Goal: Transaction & Acquisition: Purchase product/service

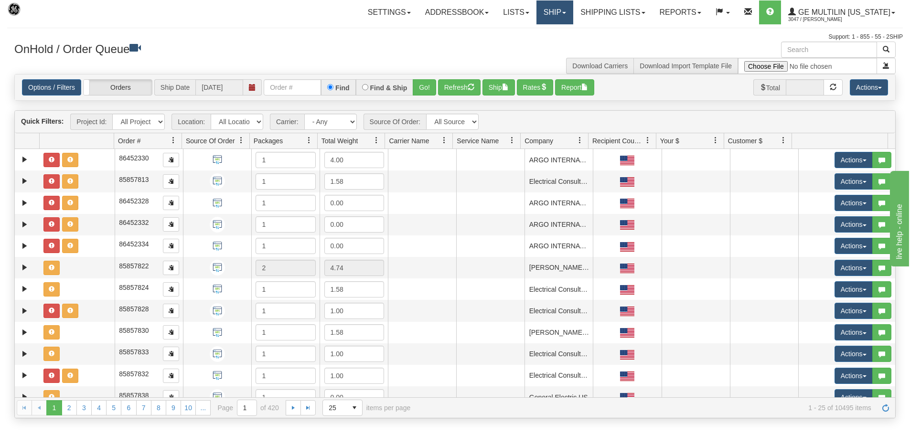
click at [567, 11] on link "Ship" at bounding box center [555, 12] width 37 height 24
click at [553, 30] on link "Ship Screen" at bounding box center [529, 33] width 86 height 12
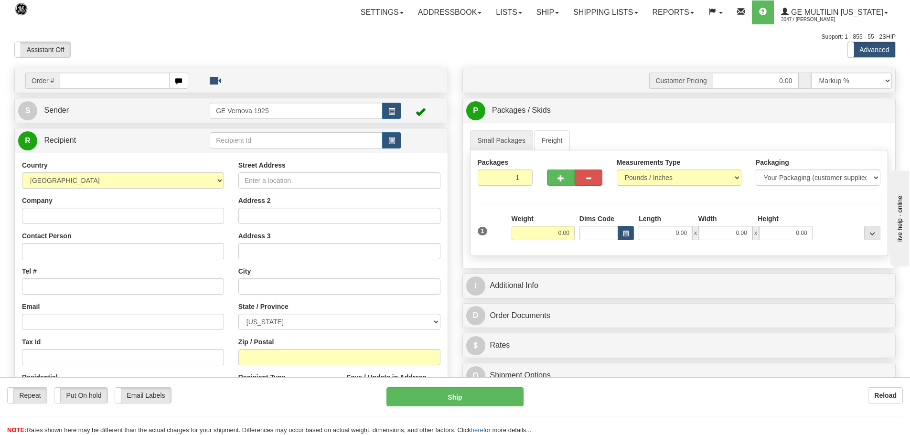
click at [72, 82] on input "text" at bounding box center [115, 81] width 110 height 16
type input "86691396"
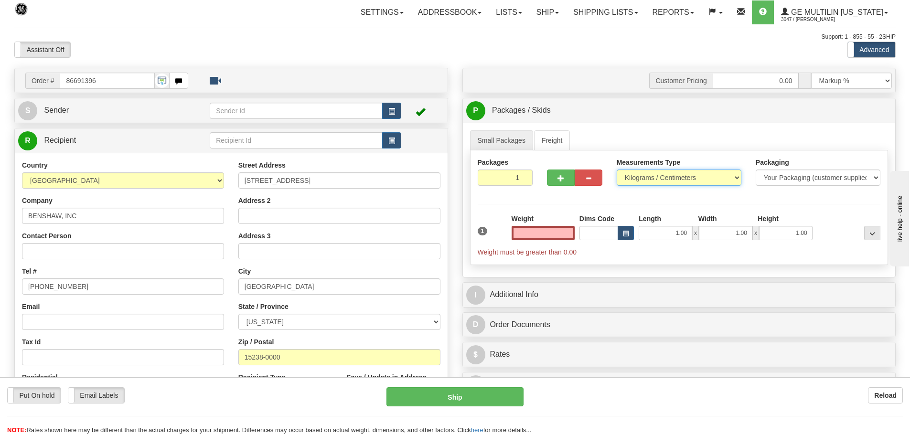
type input "0.00"
click at [739, 178] on select "Pounds / Inches Kilograms / Centimeters" at bounding box center [679, 178] width 125 height 16
select select "0"
click at [617, 170] on select "Pounds / Inches Kilograms / Centimeters" at bounding box center [679, 178] width 125 height 16
click at [569, 232] on input "0.00" at bounding box center [543, 233] width 63 height 14
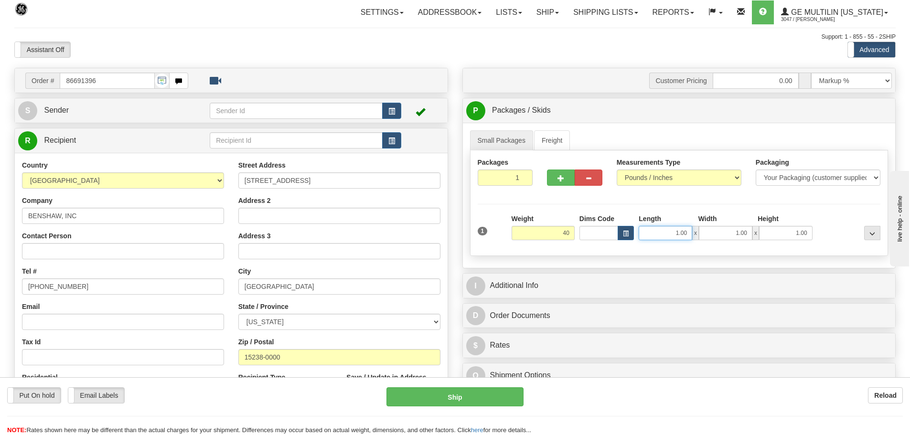
type input "40.00"
click at [689, 233] on input "1.00" at bounding box center [666, 233] width 54 height 14
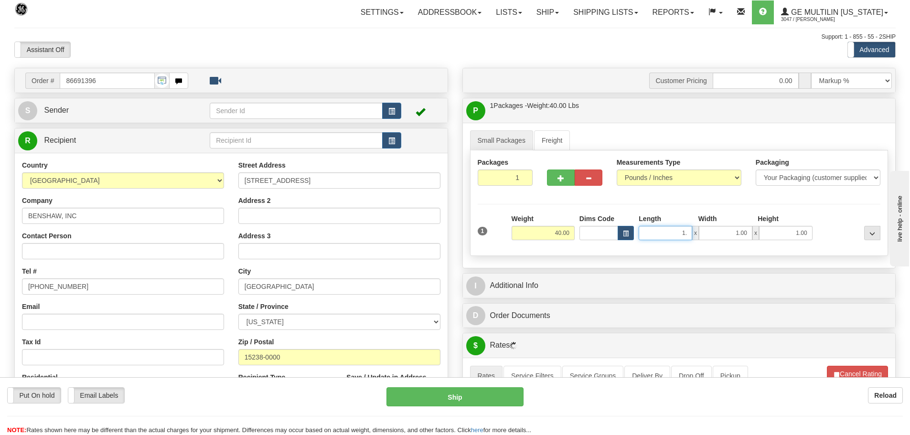
type input "1"
type input "18.00"
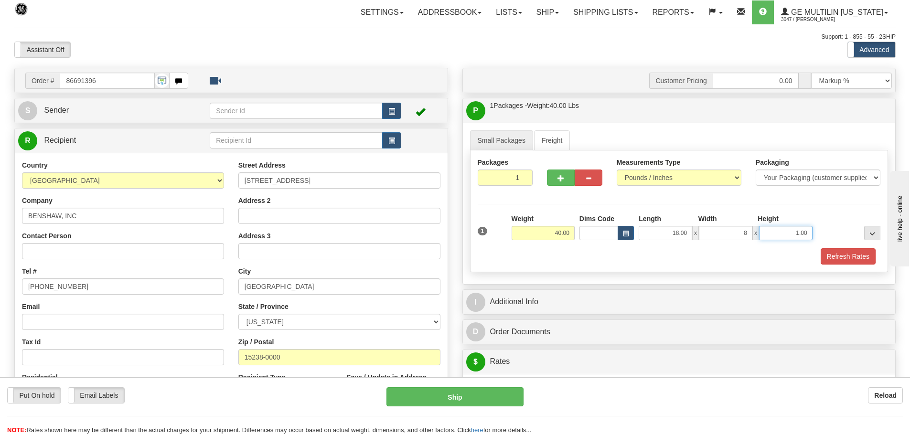
type input "8.00"
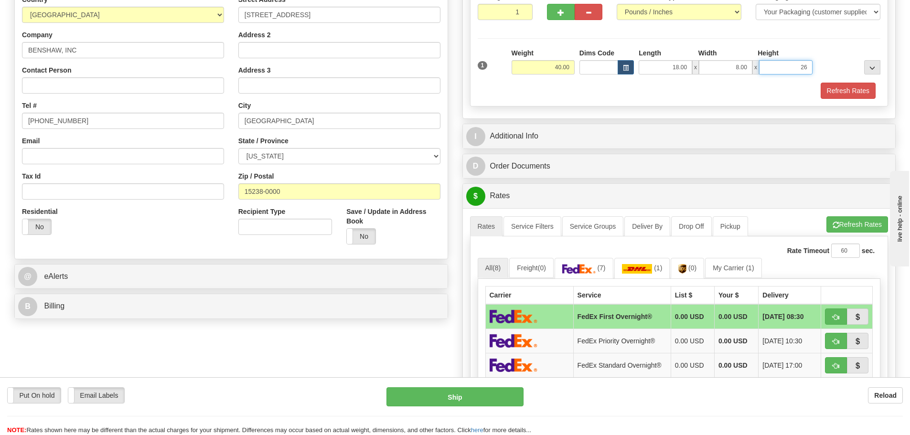
scroll to position [239, 0]
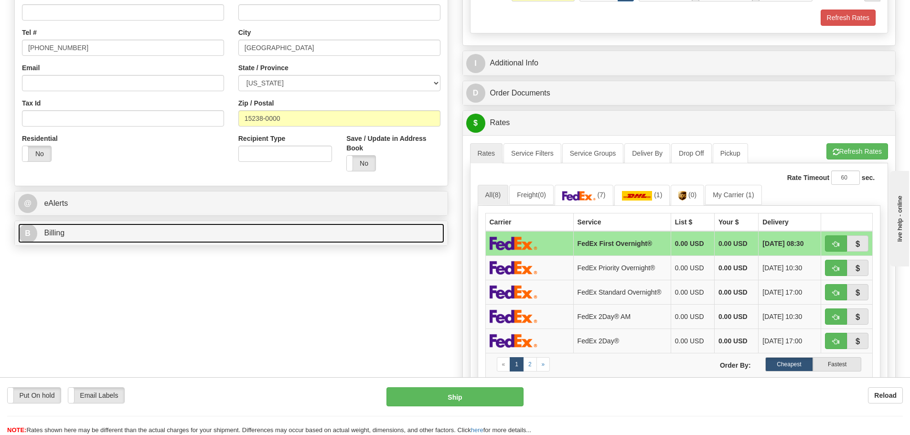
type input "26.00"
click at [190, 237] on link "B Billing" at bounding box center [231, 234] width 426 height 20
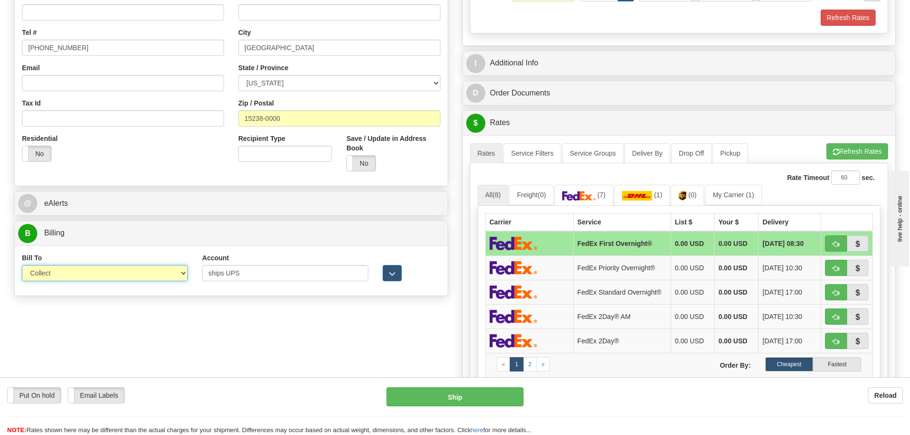
click at [183, 274] on select "Sender Recipient Third Party Collect" at bounding box center [105, 273] width 166 height 16
select select "2"
click at [22, 265] on select "Sender Recipient Third Party Collect" at bounding box center [105, 273] width 166 height 16
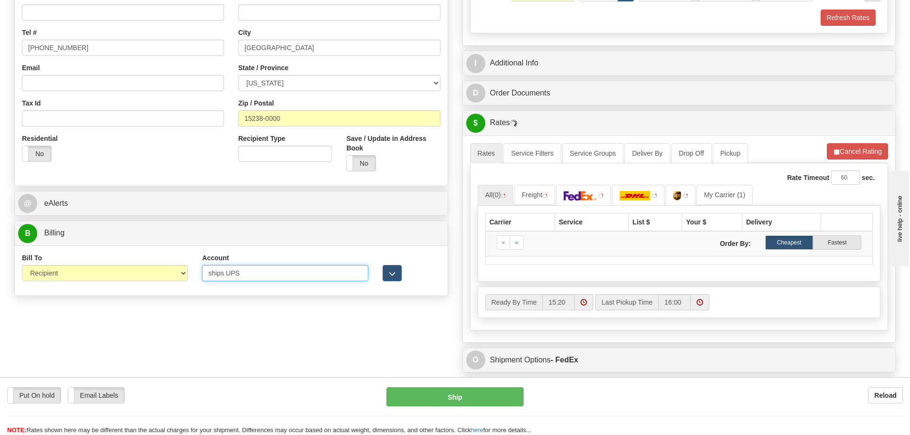
click at [251, 272] on input "ships UPS" at bounding box center [285, 273] width 166 height 16
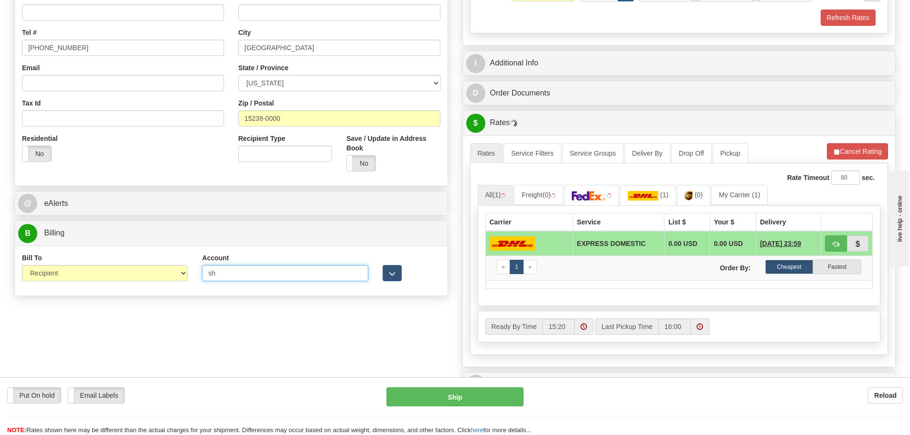
type input "s"
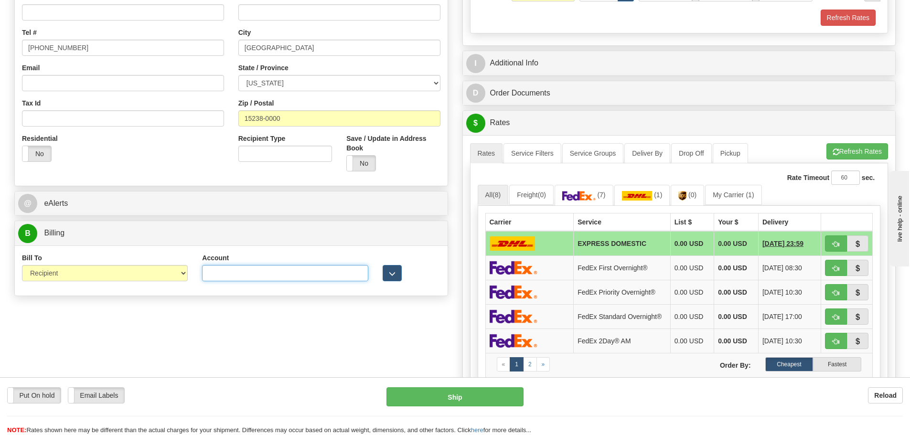
click at [222, 276] on input "Account" at bounding box center [285, 273] width 166 height 16
paste input "2A903V"
type input "2A903V"
click at [396, 275] on button "button" at bounding box center [392, 273] width 19 height 16
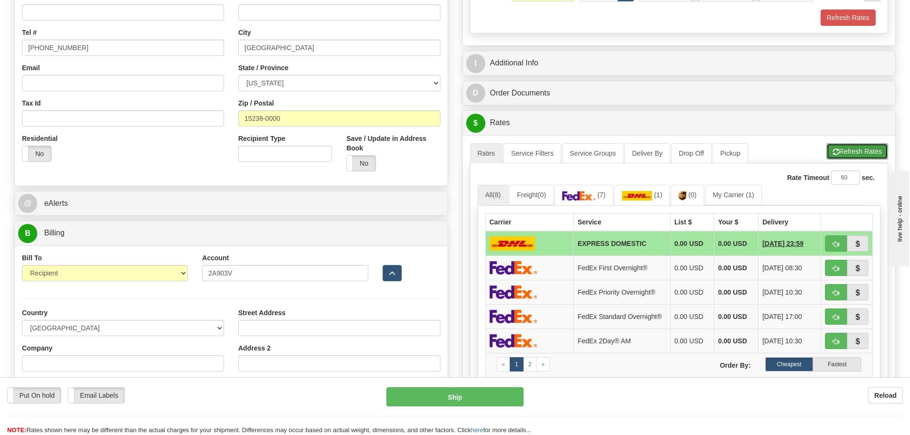
click at [866, 152] on button "Refresh Rates" at bounding box center [858, 151] width 62 height 16
click at [690, 198] on img at bounding box center [686, 196] width 8 height 10
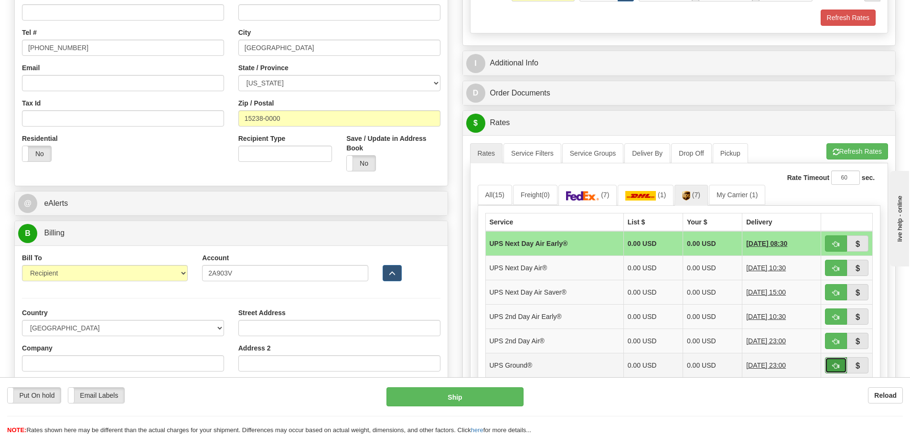
click at [834, 367] on span "button" at bounding box center [836, 366] width 7 height 6
type input "03"
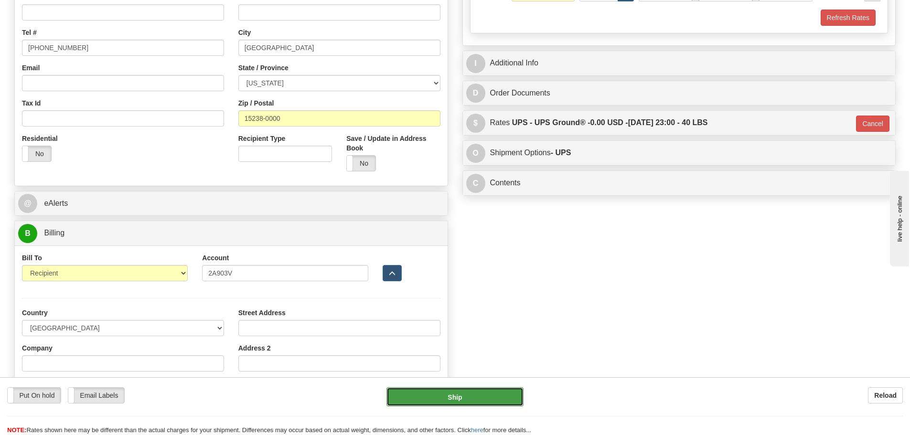
click at [450, 397] on button "Ship" at bounding box center [455, 396] width 137 height 19
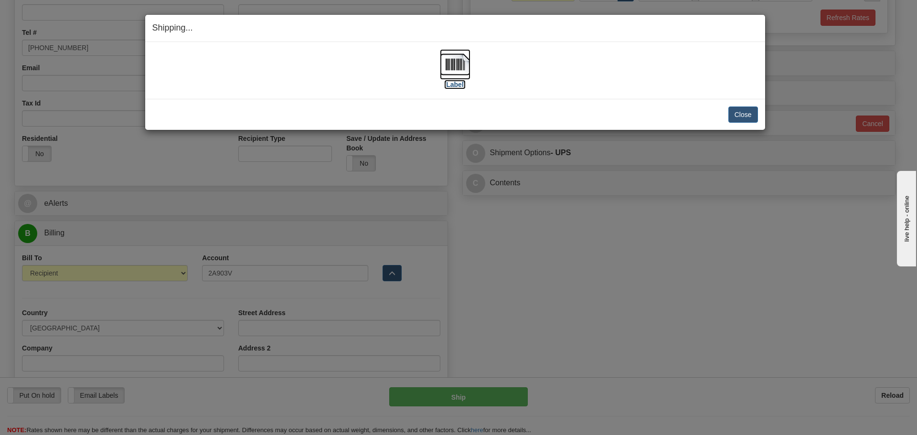
click at [455, 66] on img at bounding box center [455, 64] width 31 height 31
click at [745, 112] on button "Close" at bounding box center [744, 115] width 30 height 16
